Goal: Task Accomplishment & Management: Use online tool/utility

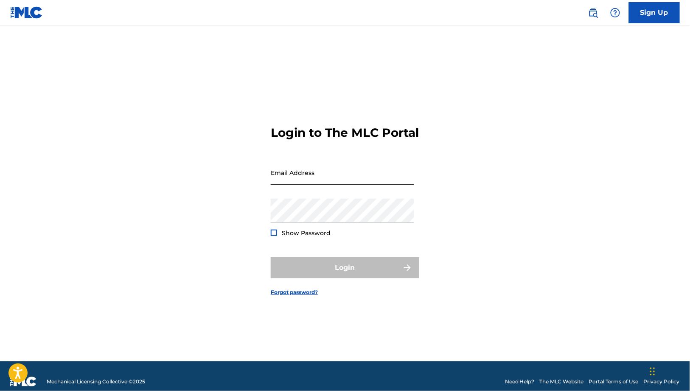
click at [352, 182] on input "Email Address" at bounding box center [342, 173] width 143 height 24
type input "[EMAIL_ADDRESS][DOMAIN_NAME]"
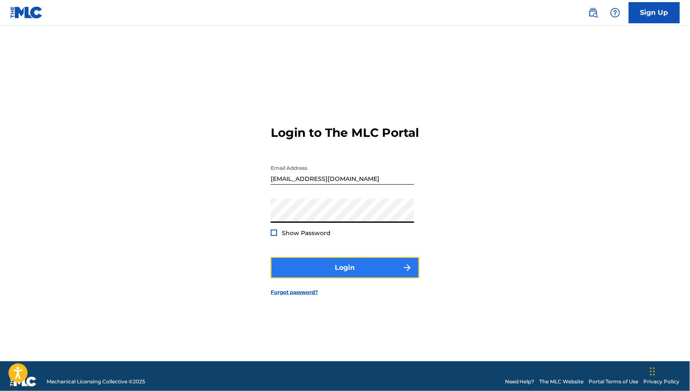
click at [350, 279] on button "Login" at bounding box center [345, 267] width 148 height 21
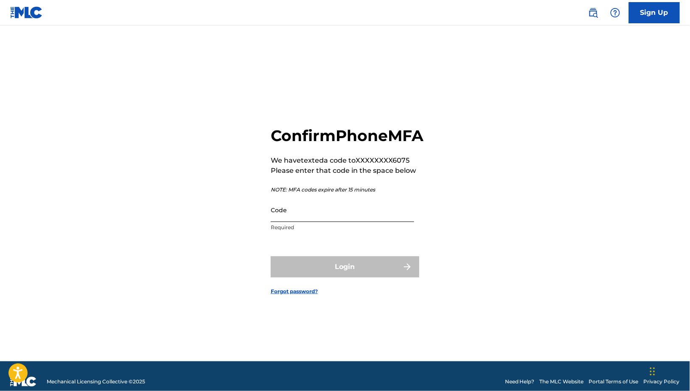
click at [347, 222] on input "Code" at bounding box center [342, 210] width 143 height 24
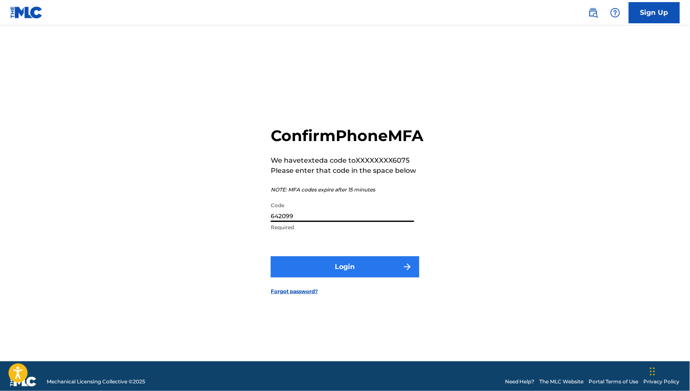
type input "642099"
click at [366, 278] on button "Login" at bounding box center [345, 267] width 148 height 21
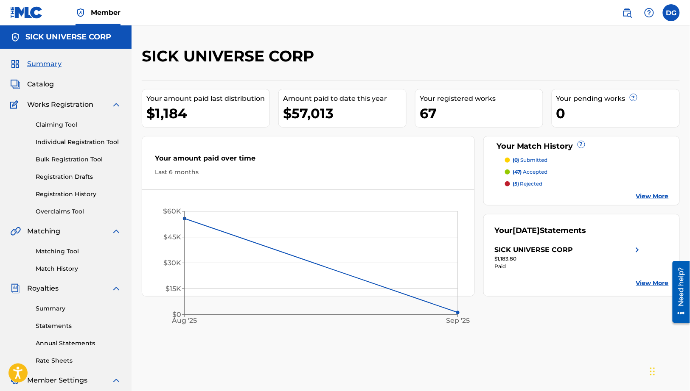
click at [310, 113] on div "$57,013" at bounding box center [344, 113] width 123 height 19
click at [340, 114] on div "$57,013" at bounding box center [344, 113] width 123 height 19
drag, startPoint x: 332, startPoint y: 115, endPoint x: 285, endPoint y: 119, distance: 47.2
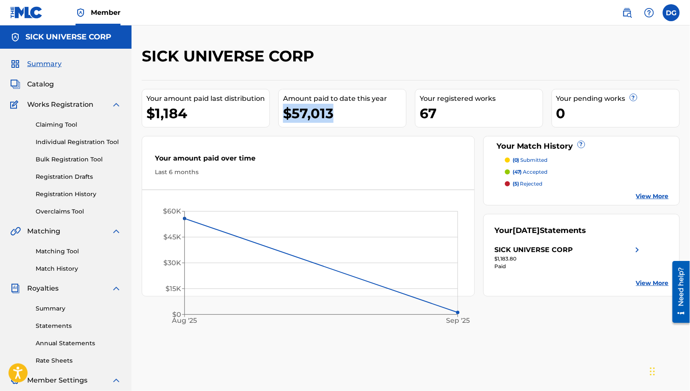
click at [285, 119] on div "$57,013" at bounding box center [344, 113] width 123 height 19
click at [339, 111] on div "$57,013" at bounding box center [344, 113] width 123 height 19
drag, startPoint x: 348, startPoint y: 114, endPoint x: 284, endPoint y: 115, distance: 63.6
click at [284, 115] on div "$57,013" at bounding box center [344, 113] width 123 height 19
click at [334, 115] on div "$57,013" at bounding box center [344, 113] width 123 height 19
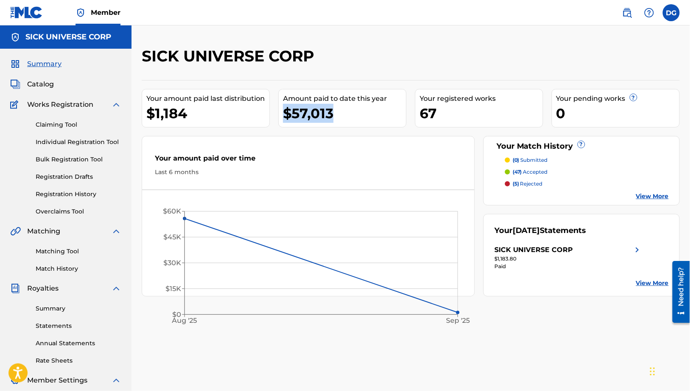
drag, startPoint x: 342, startPoint y: 114, endPoint x: 284, endPoint y: 112, distance: 58.6
click at [284, 112] on div "$57,013" at bounding box center [344, 113] width 123 height 19
click at [648, 194] on link "View More" at bounding box center [652, 196] width 33 height 9
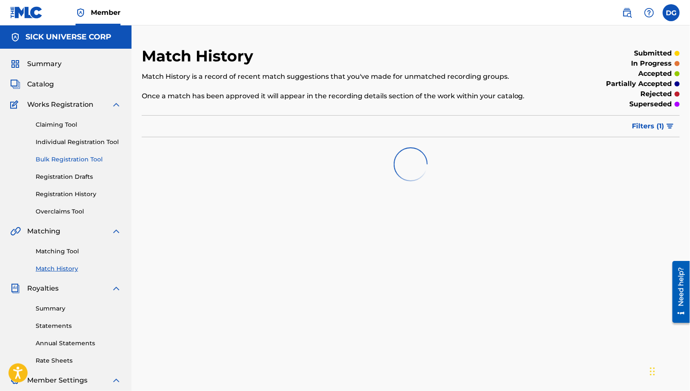
click at [78, 157] on link "Bulk Registration Tool" at bounding box center [79, 159] width 86 height 9
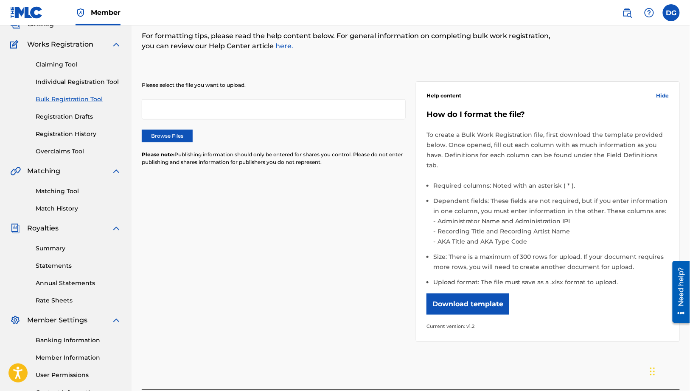
scroll to position [75, 0]
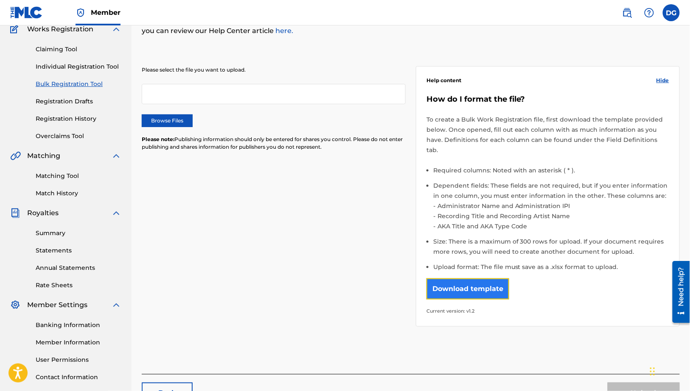
click at [467, 282] on button "Download template" at bounding box center [467, 289] width 83 height 21
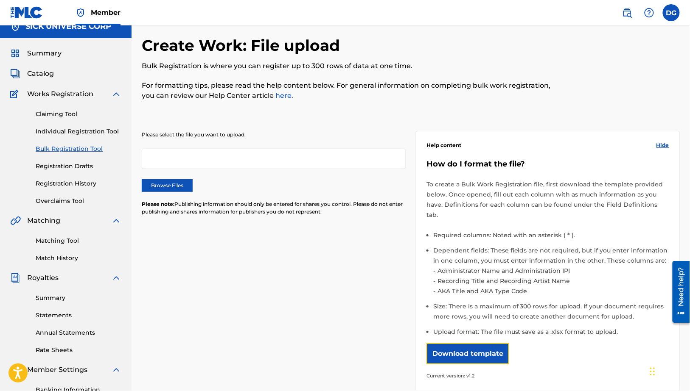
scroll to position [0, 0]
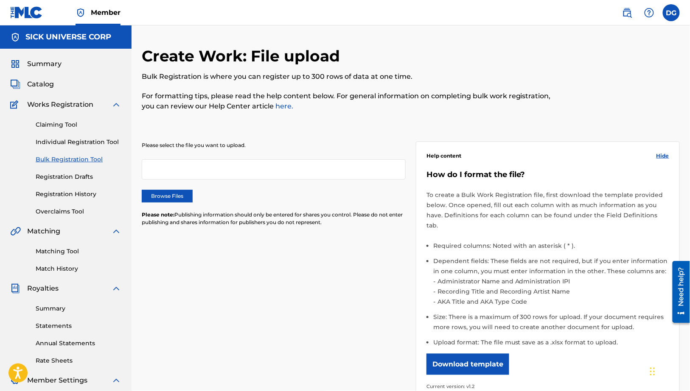
click at [338, 136] on div "Please select the file you want to upload. Browse Files Please note: Publishing…" at bounding box center [411, 266] width 538 height 291
